Goal: Task Accomplishment & Management: Manage account settings

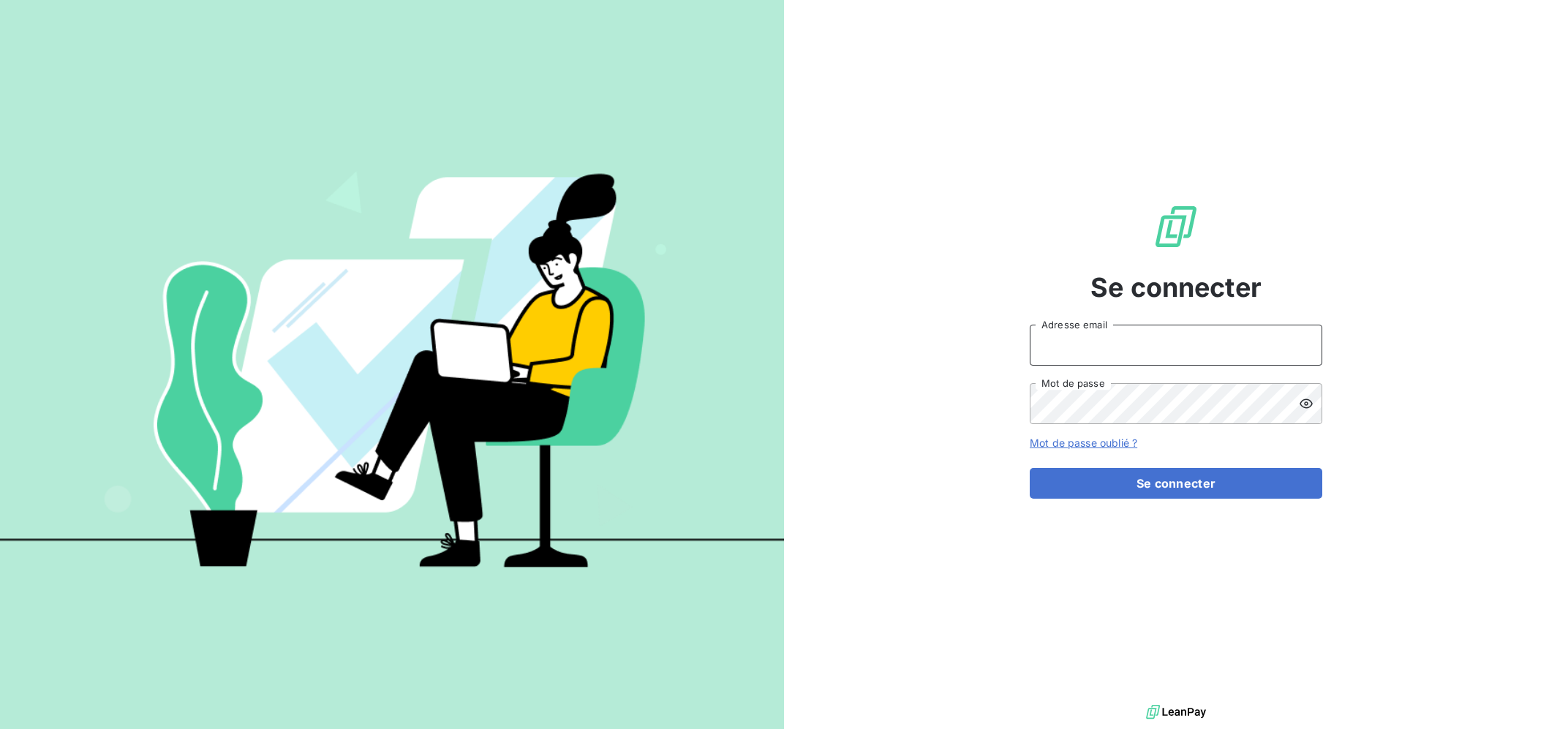
click at [1121, 350] on input "Adresse email" at bounding box center [1175, 345] width 292 height 41
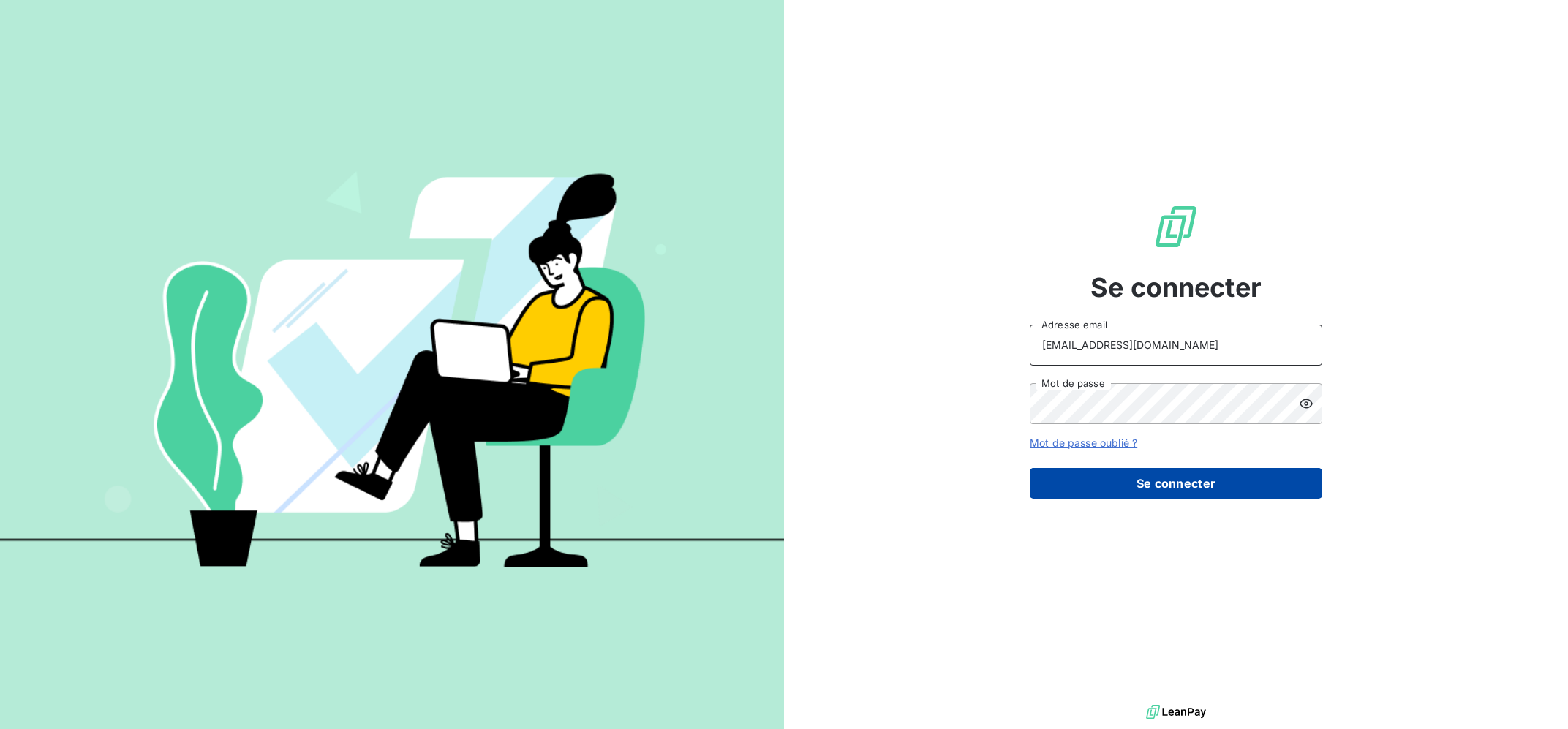
type input "[EMAIL_ADDRESS][DOMAIN_NAME]"
click at [1155, 479] on button "Se connecter" at bounding box center [1175, 483] width 292 height 31
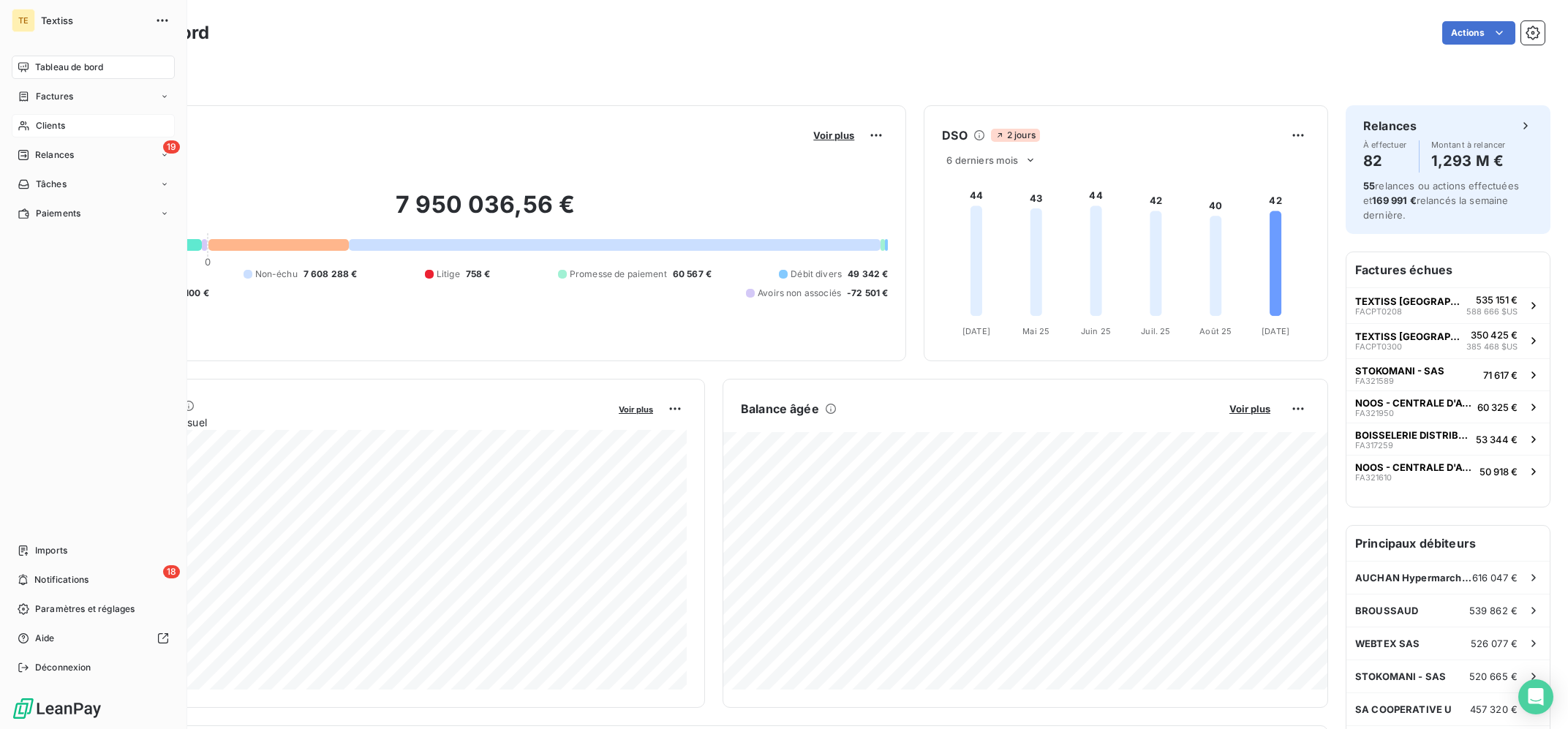
click at [34, 123] on div "Clients" at bounding box center [94, 125] width 163 height 23
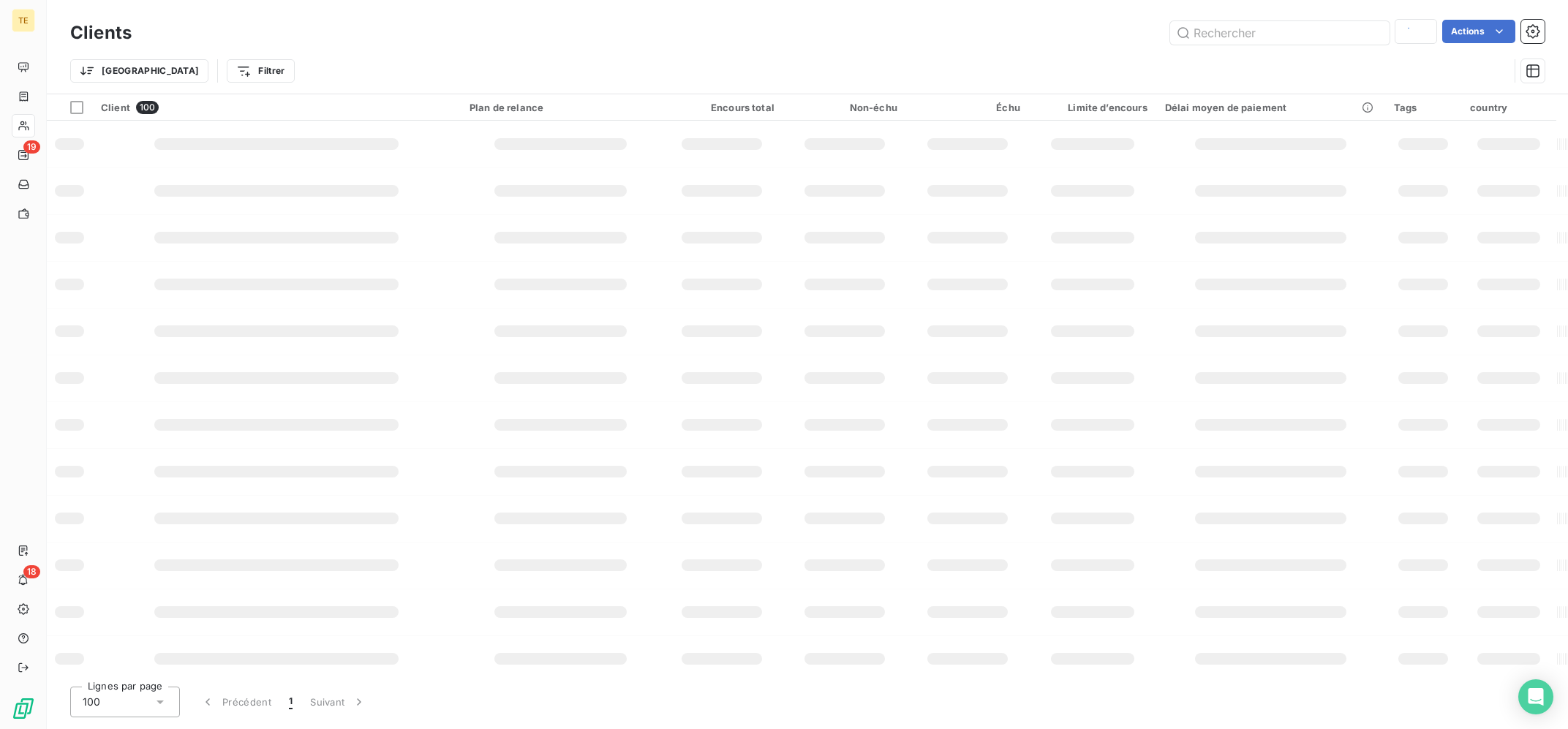
type input "COMBET"
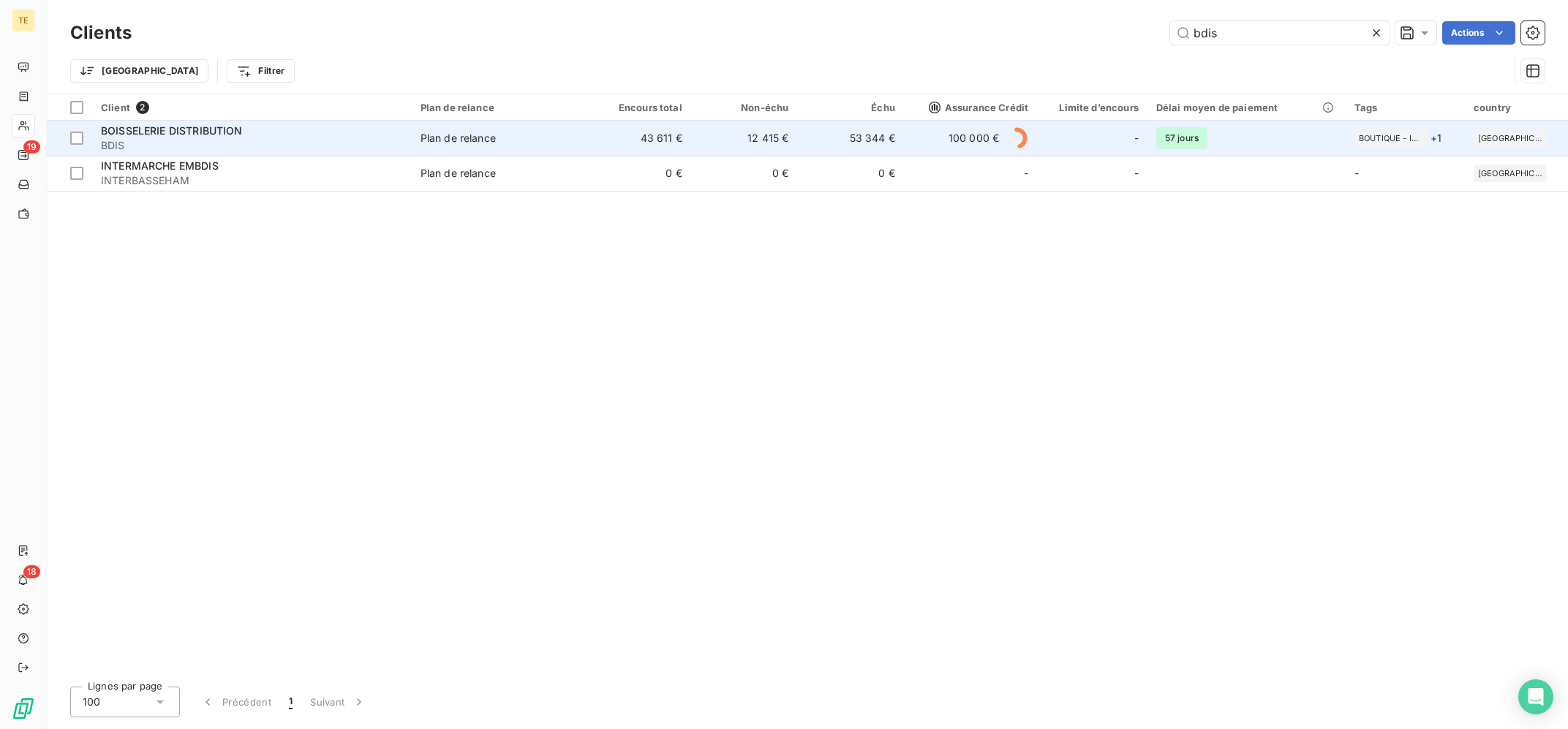
type input "bdis"
click at [478, 122] on td "Plan de relance" at bounding box center [498, 138] width 173 height 35
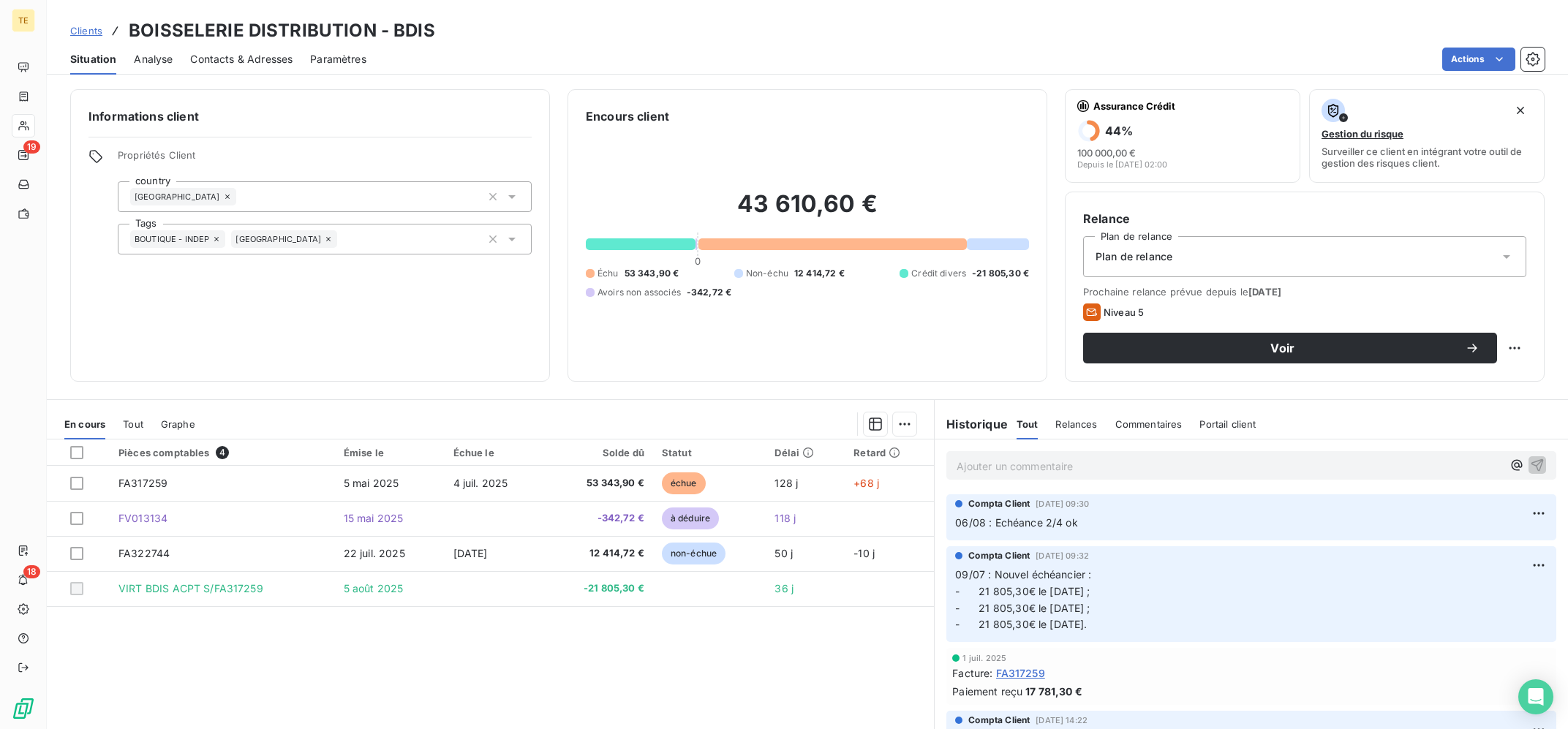
click at [1077, 466] on p "Ajouter un commentaire ﻿" at bounding box center [1230, 467] width 545 height 19
drag, startPoint x: 1022, startPoint y: 461, endPoint x: 1014, endPoint y: 465, distance: 8.9
click at [1014, 465] on span "10/09 : Echeance 3/4 ok" at bounding box center [1016, 464] width 120 height 12
click at [1016, 465] on span "10/09 : Echeance 3/4 ok" at bounding box center [1016, 464] width 120 height 12
click at [1013, 465] on span "10/09 : Echeance 3/4 ok" at bounding box center [1016, 464] width 120 height 12
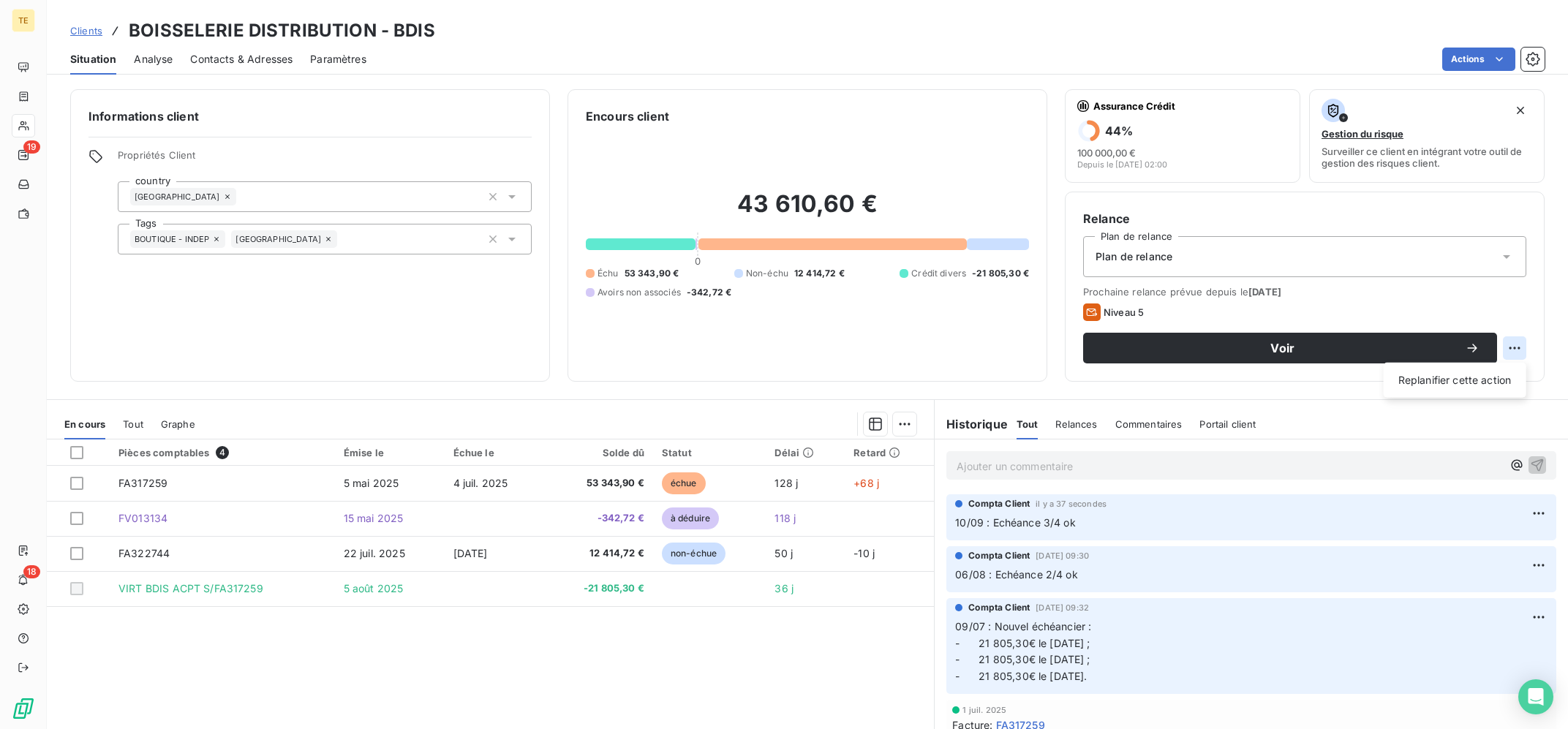
click at [1513, 349] on html "TE 19 18 Clients BOISSELERIE DISTRIBUTION - BDIS Situation Analyse Contacts & A…" at bounding box center [784, 364] width 1568 height 729
click at [1475, 386] on div "Replanifier cette action" at bounding box center [1454, 379] width 131 height 23
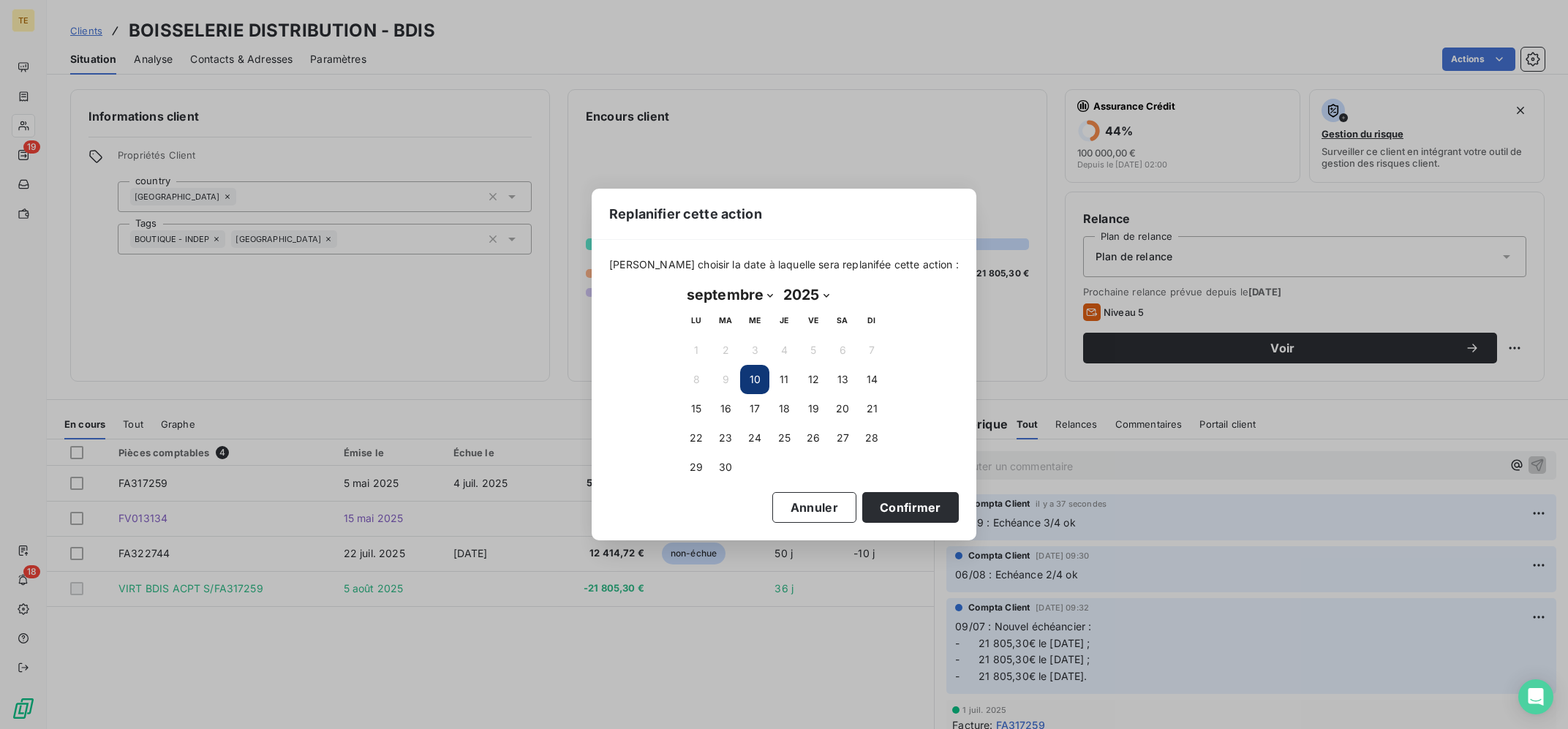
click at [682, 283] on select "janvier février mars avril mai juin juillet août septembre octobre novembre déc…" at bounding box center [730, 294] width 96 height 23
select select "9"
click option "octobre" at bounding box center [0, 0] width 0 height 0
click at [756, 349] on button "1" at bounding box center [755, 351] width 30 height 30
click at [903, 509] on button "Confirmer" at bounding box center [911, 507] width 96 height 31
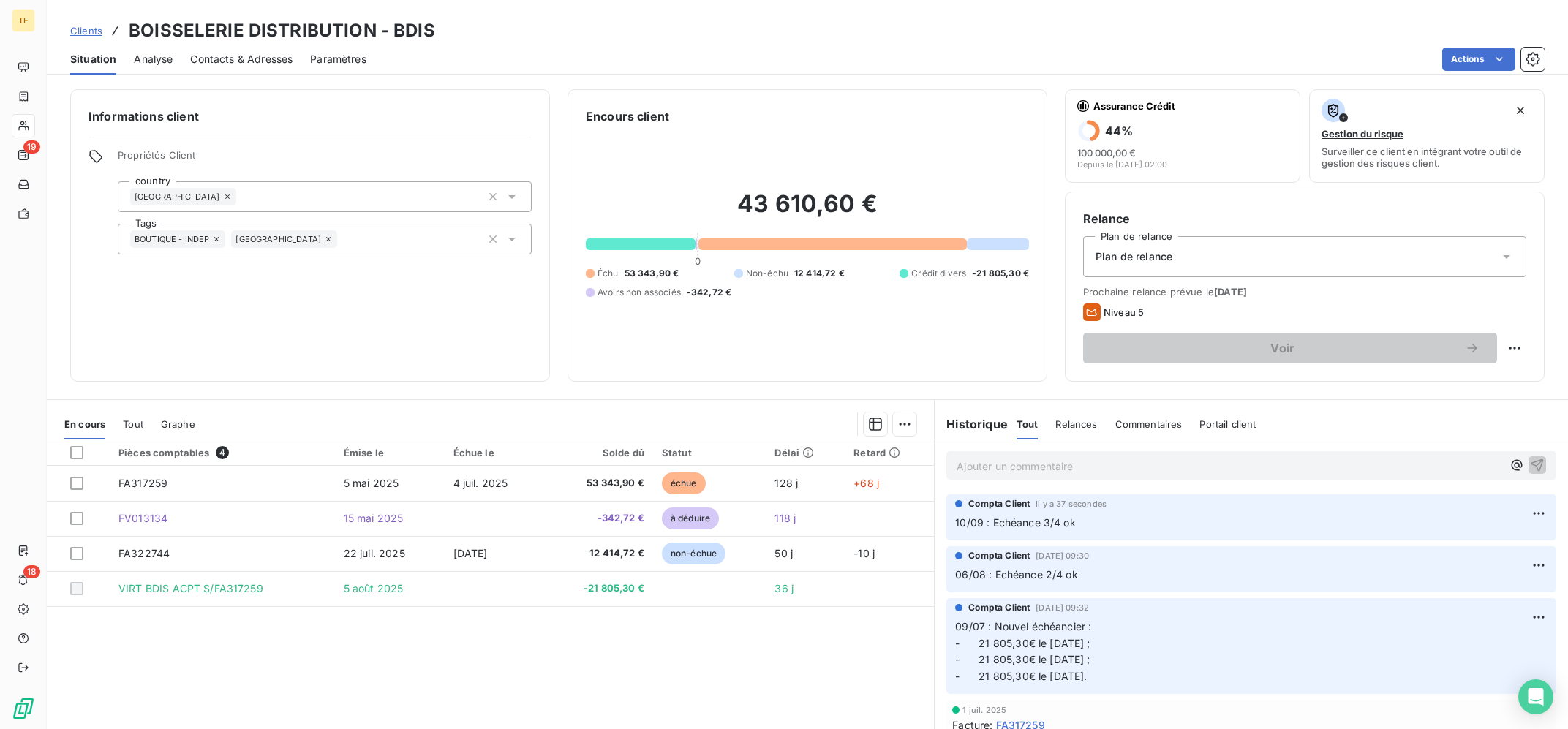
click at [746, 670] on div "Pièces comptables 4 Émise le Échue le Solde dû Statut Délai Retard FA317259 [DA…" at bounding box center [490, 581] width 887 height 282
